Goal: Task Accomplishment & Management: Manage account settings

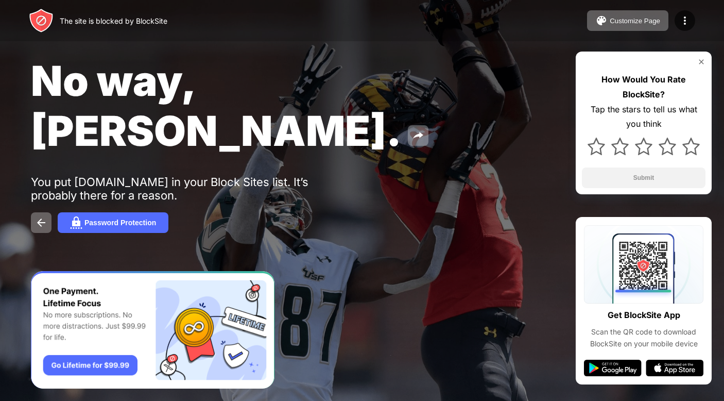
click at [453, 222] on div "No way, Jose. You put reddit.com in your Block Sites list. It’s probably there …" at bounding box center [362, 144] width 724 height 288
